Goal: Task Accomplishment & Management: Use online tool/utility

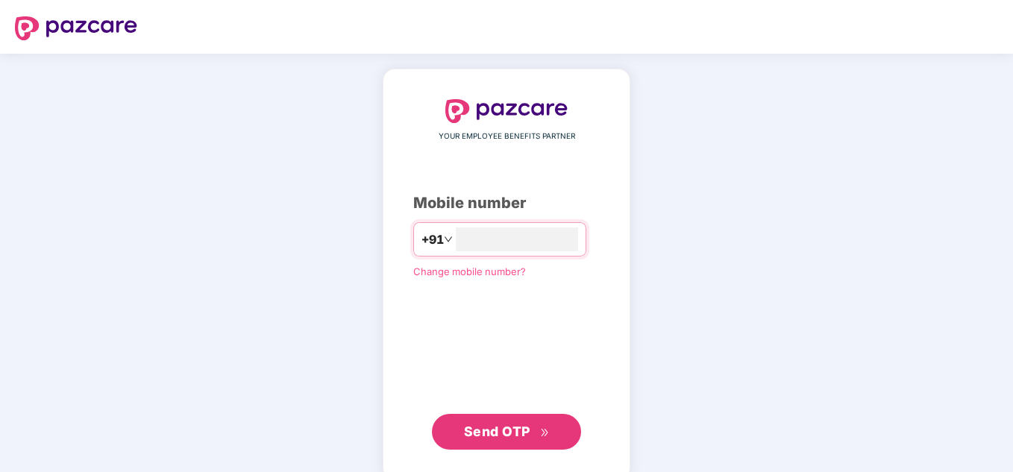
type input "**********"
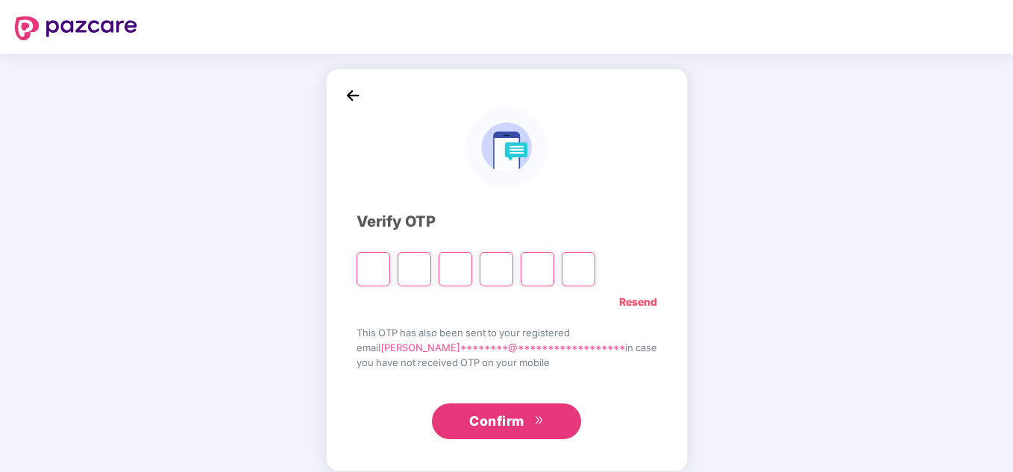
type input "*"
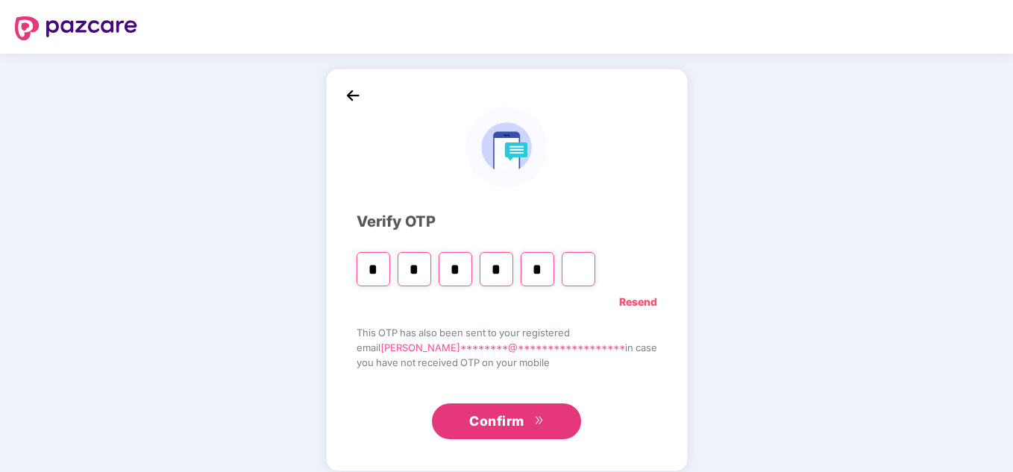
type input "*"
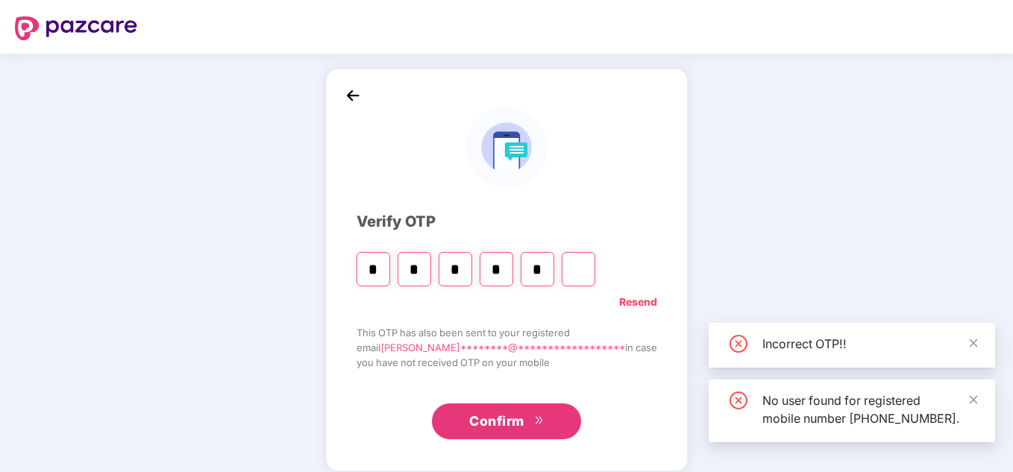
type input "*"
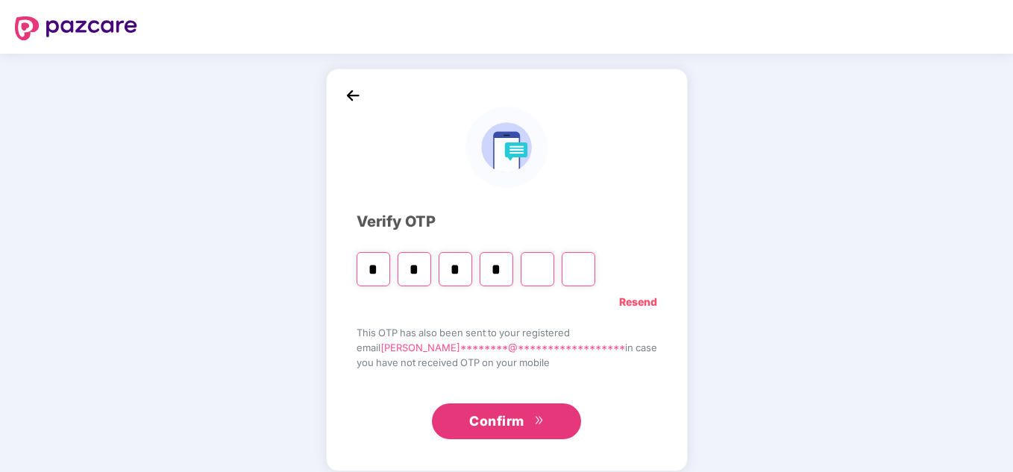
type input "*"
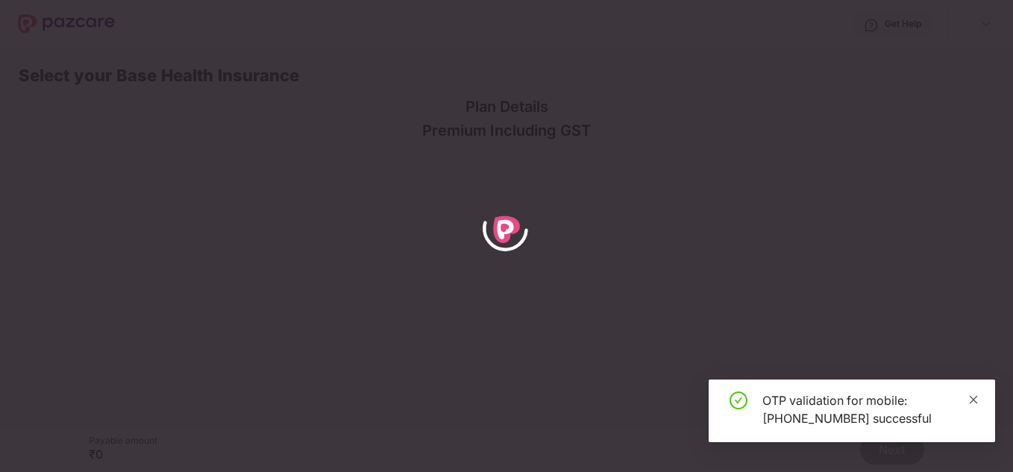
click at [977, 404] on icon "close" at bounding box center [973, 400] width 10 height 10
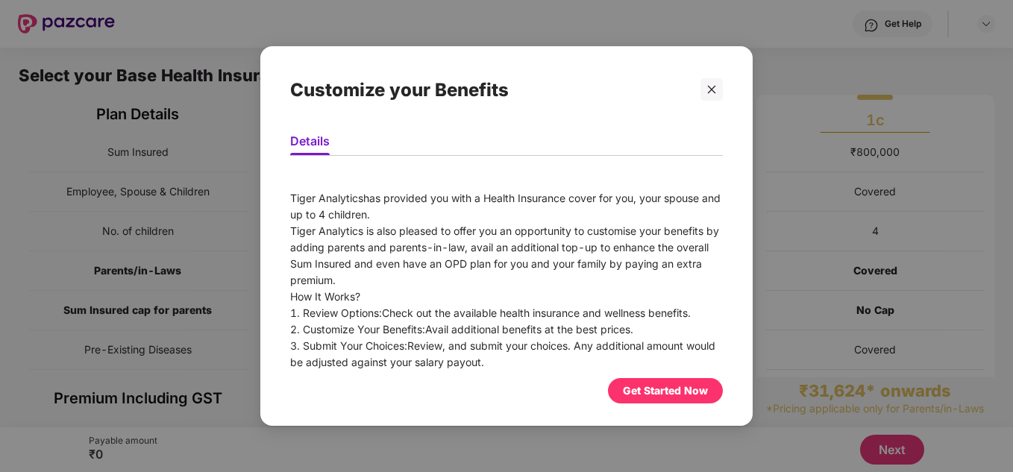
click at [640, 392] on div "Get Started Now" at bounding box center [665, 391] width 85 height 16
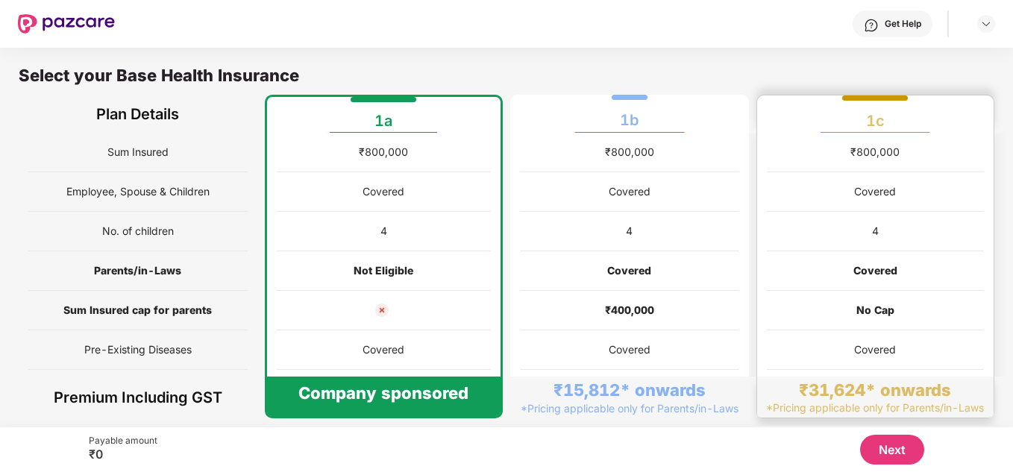
click at [978, 177] on div "Covered" at bounding box center [876, 192] width 218 height 40
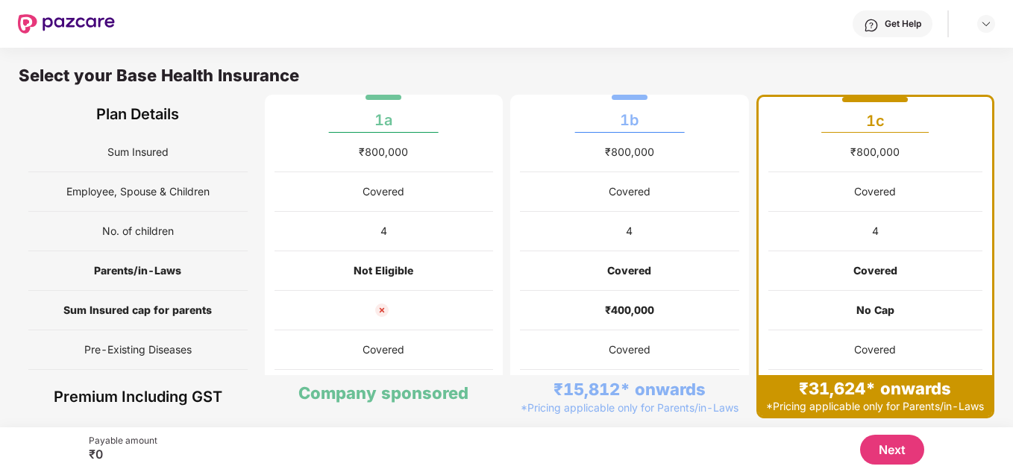
click at [905, 25] on div "Get Help" at bounding box center [903, 24] width 37 height 12
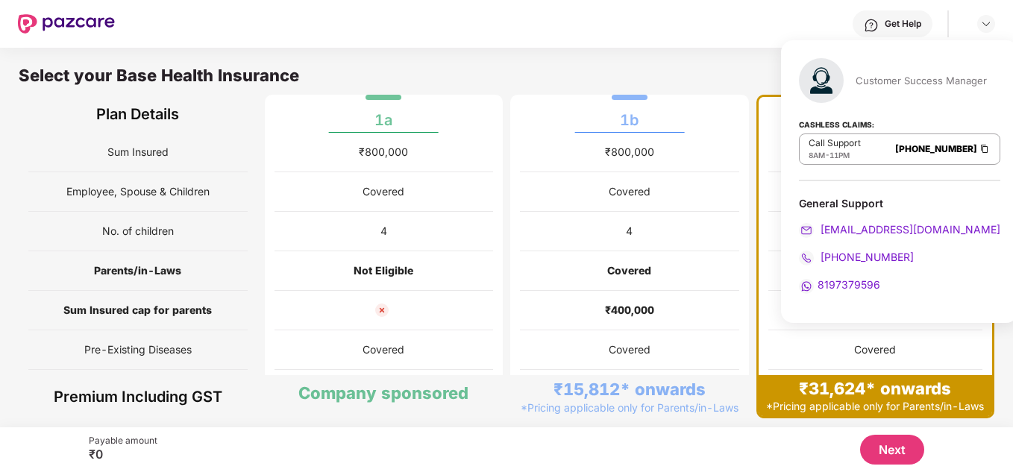
click at [850, 291] on span "8197379596" at bounding box center [849, 284] width 63 height 13
